Goal: Find specific page/section: Find specific page/section

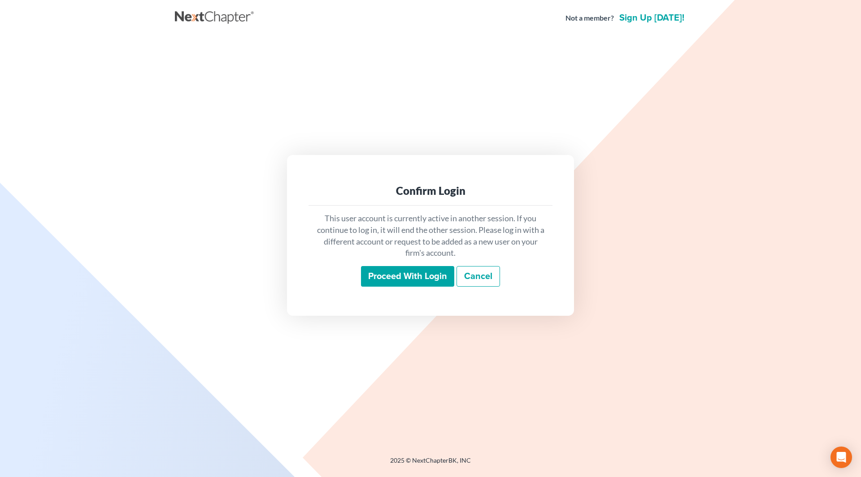
click at [405, 272] on input "Proceed with login" at bounding box center [407, 276] width 93 height 21
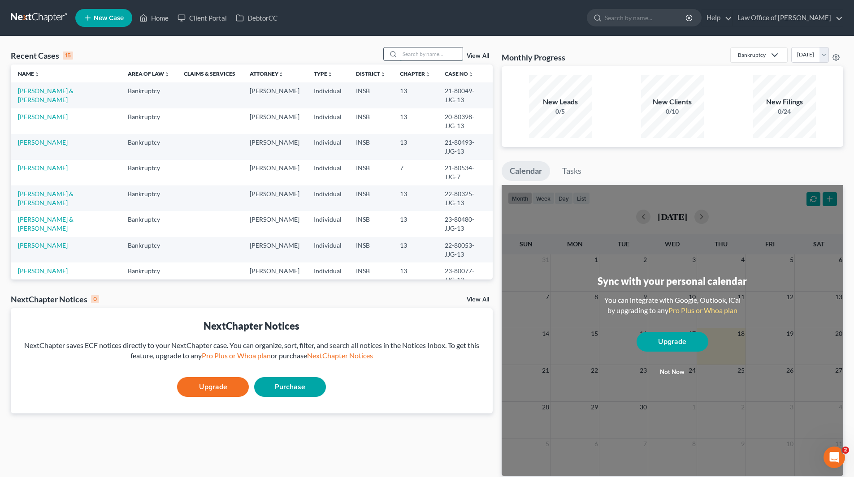
click at [432, 52] on input "search" at bounding box center [431, 54] width 63 height 13
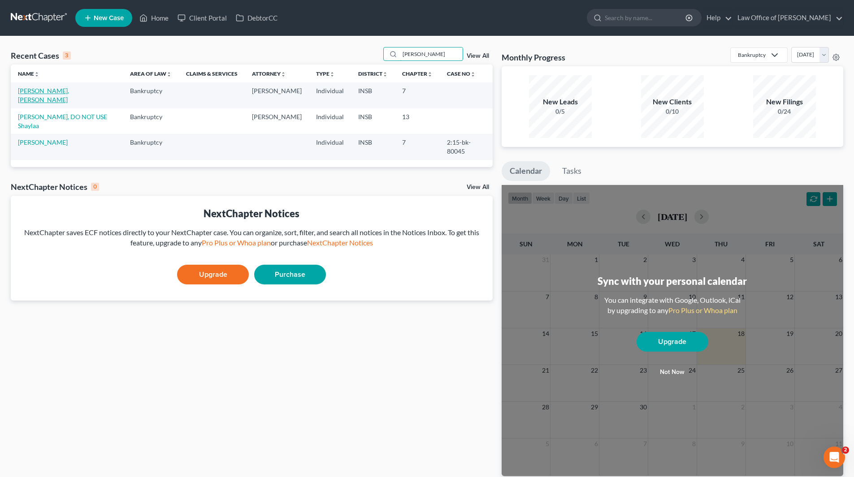
type input "[PERSON_NAME]"
click at [54, 90] on link "[PERSON_NAME], [PERSON_NAME]" at bounding box center [43, 95] width 51 height 17
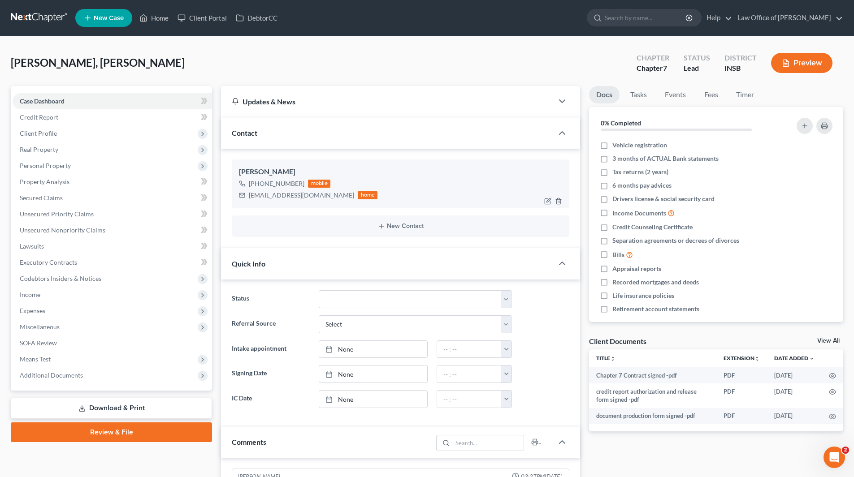
scroll to position [1862, 0]
click at [712, 98] on link "Fees" at bounding box center [711, 94] width 29 height 17
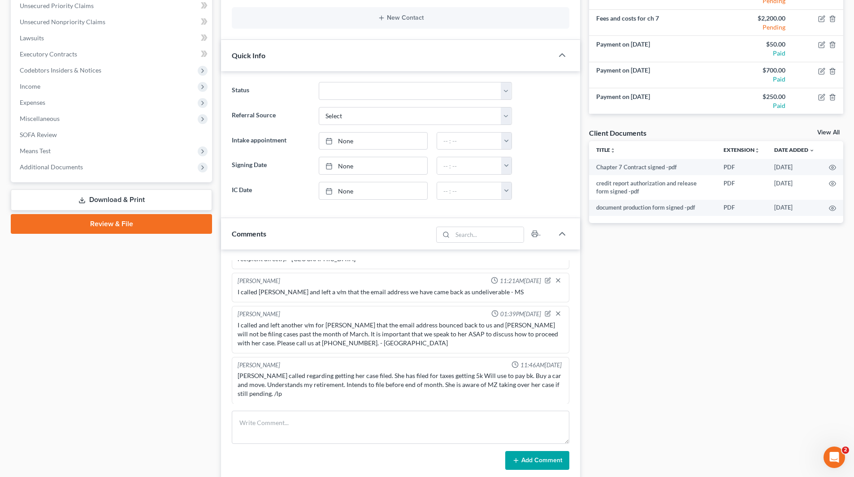
scroll to position [224, 0]
